Goal: Check status: Check status

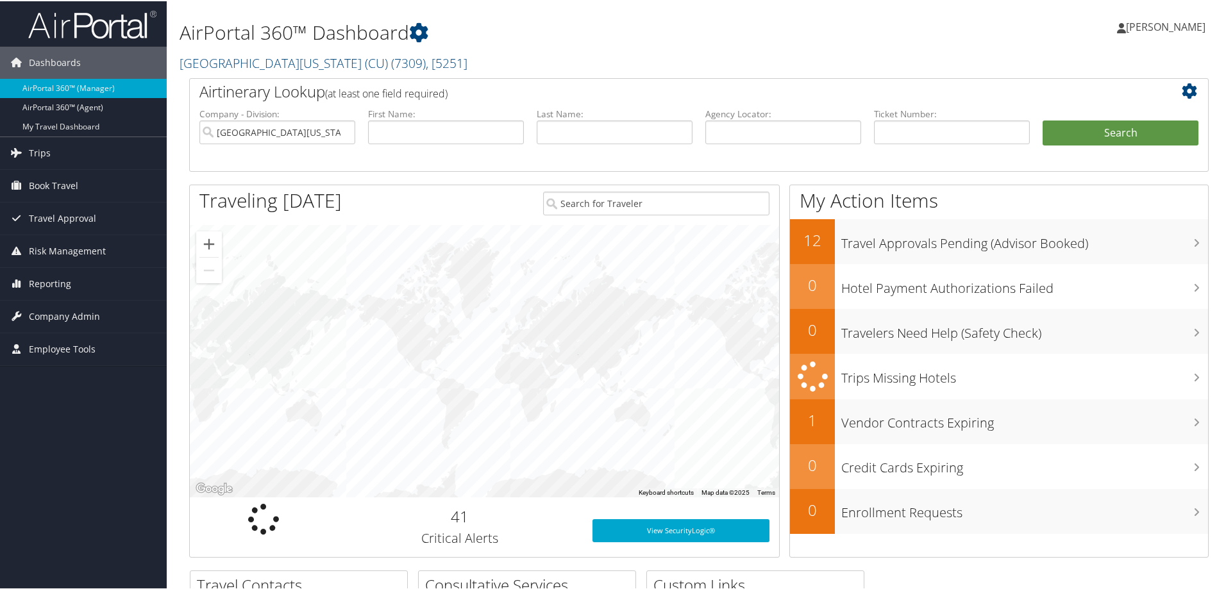
drag, startPoint x: 42, startPoint y: 155, endPoint x: 150, endPoint y: 191, distance: 113.8
click at [43, 156] on span "Trips" at bounding box center [40, 152] width 22 height 32
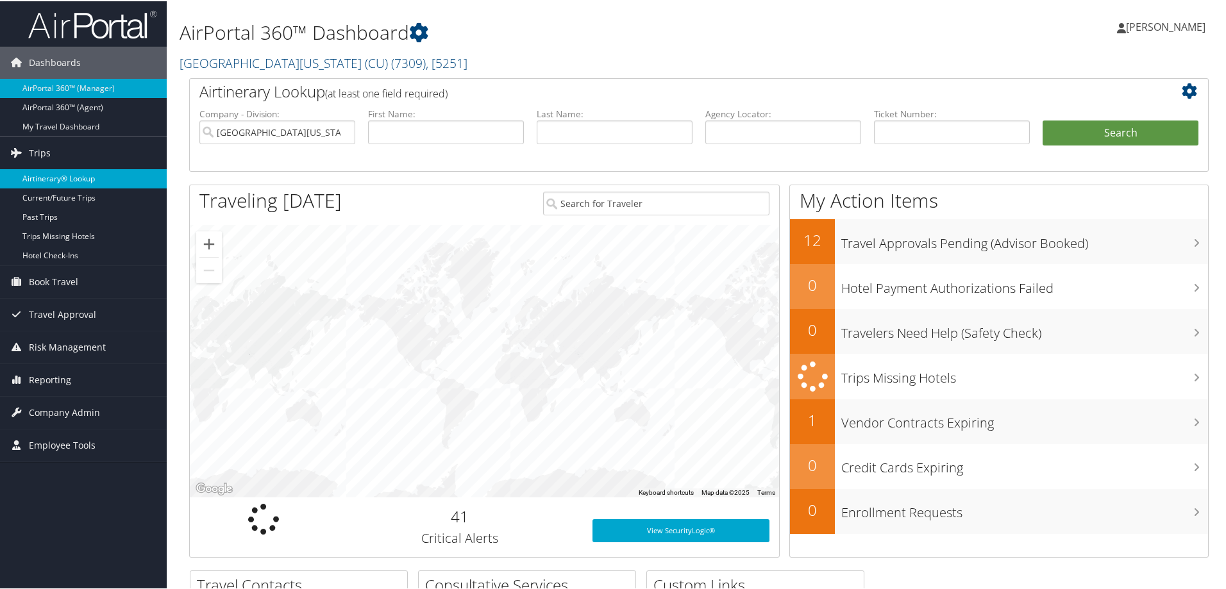
click at [87, 174] on link "Airtinerary® Lookup" at bounding box center [83, 177] width 167 height 19
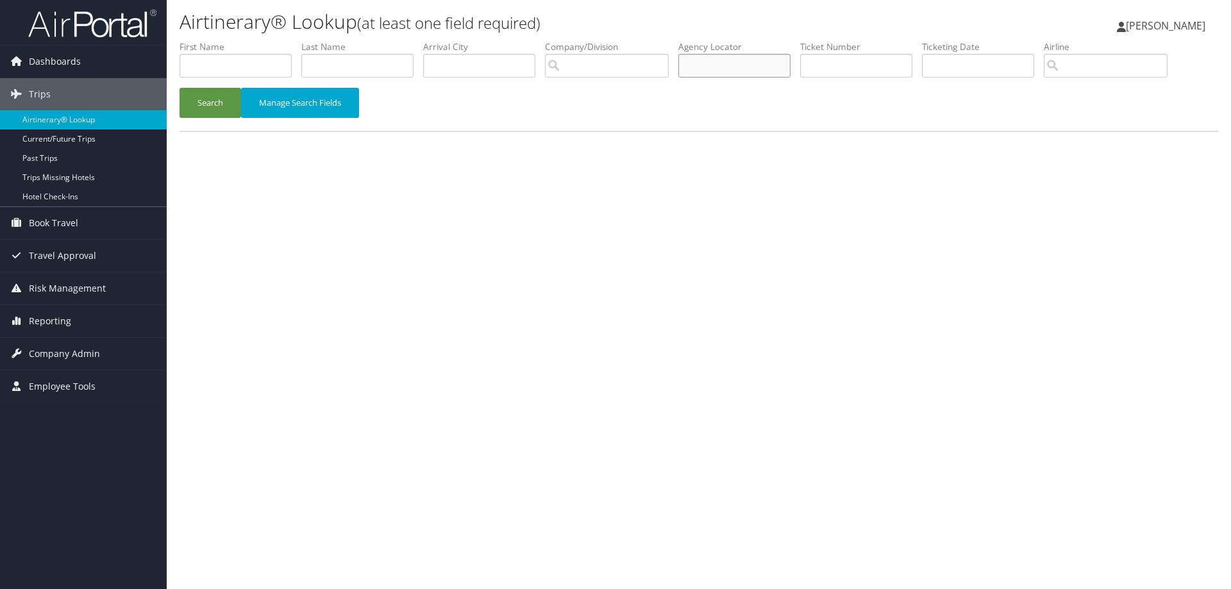
click at [723, 59] on input "text" at bounding box center [734, 66] width 112 height 24
paste input "D4Y7QR"
type input "D4Y7QR"
click at [180, 88] on button "Search" at bounding box center [211, 103] width 62 height 30
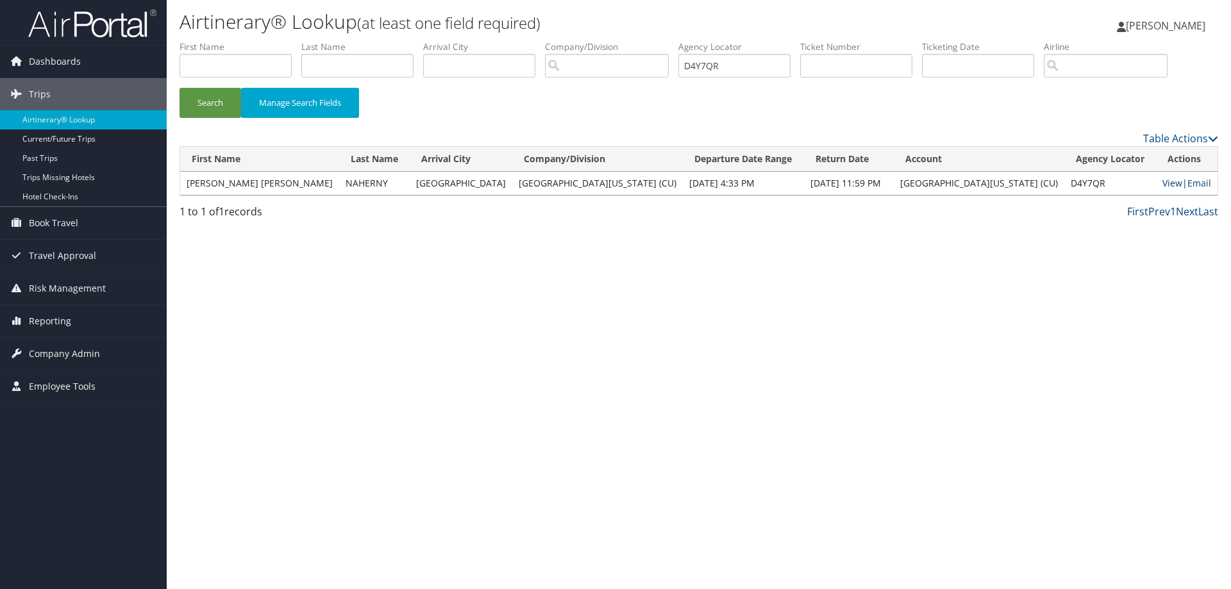
click at [1163, 180] on link "View" at bounding box center [1173, 183] width 20 height 12
